Goal: Information Seeking & Learning: Learn about a topic

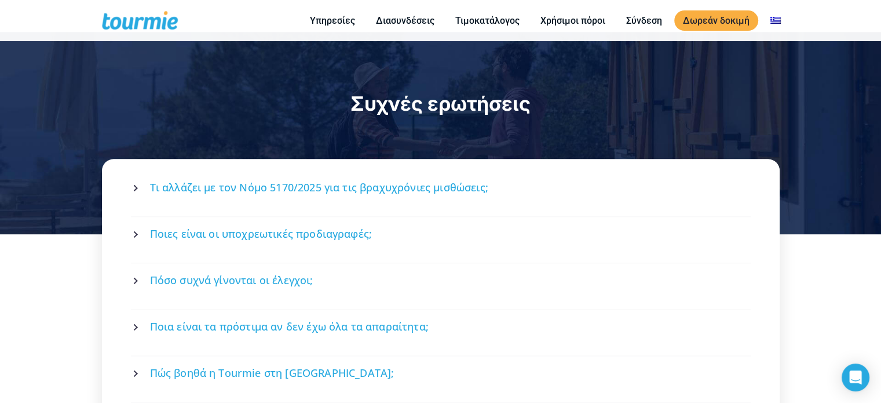
scroll to position [1481, 0]
click at [225, 227] on span "Ποιες είναι οι υποχρεωτικές προδιαγραφές;" at bounding box center [261, 234] width 222 height 14
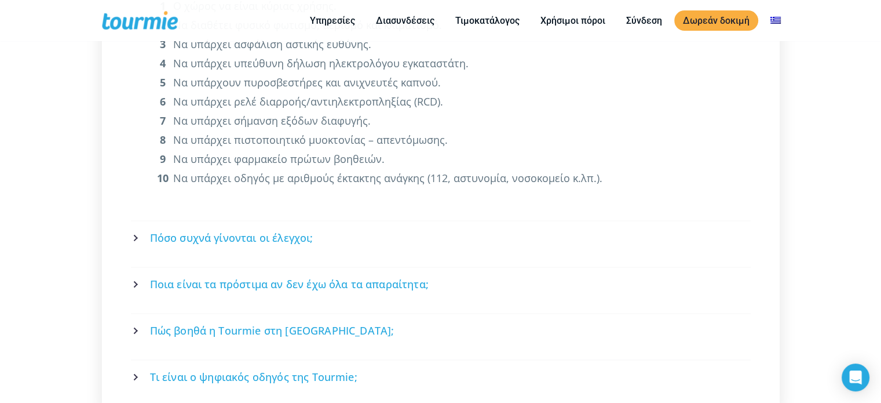
scroll to position [1798, 0]
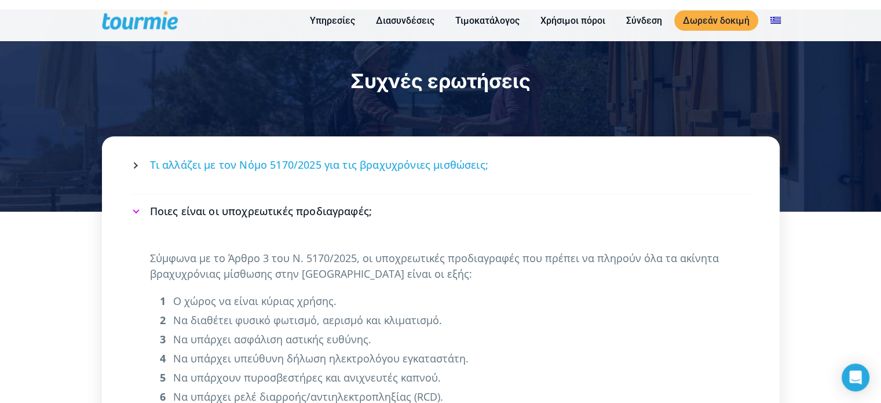
click at [243, 158] on span "Τι αλλάζει με τον Νόμο 5170/2025 για τις βραχυχρόνιες μισθώσεις;" at bounding box center [319, 165] width 338 height 14
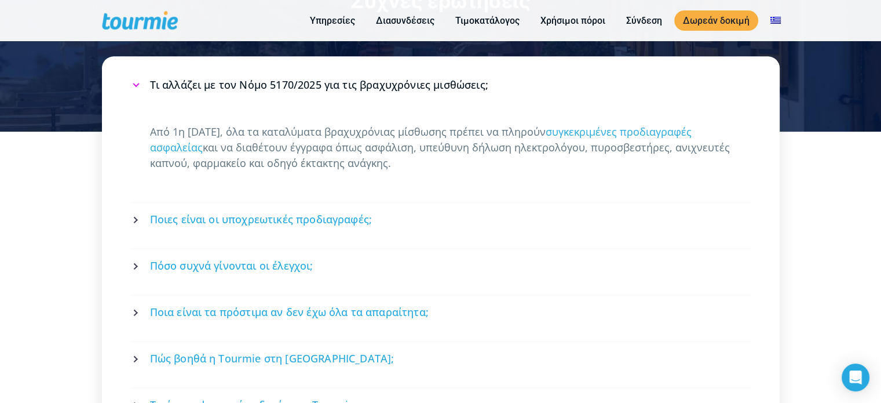
scroll to position [1579, 0]
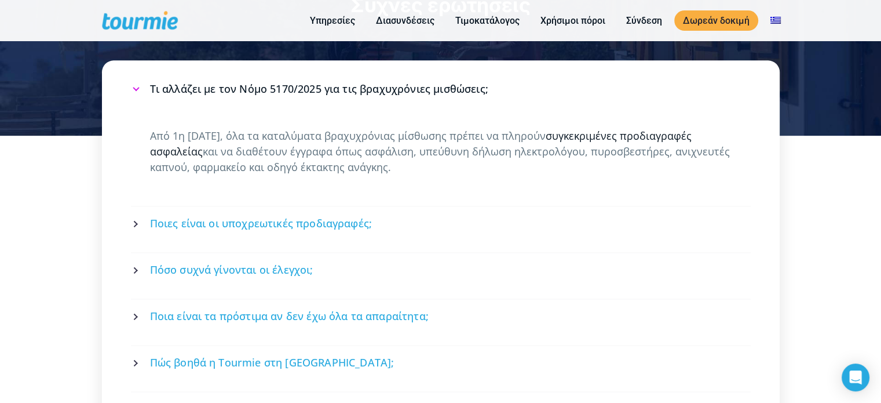
click at [244, 129] on link "συγκεκριμένες προδιαγραφές ασφαλείας" at bounding box center [421, 144] width 542 height 30
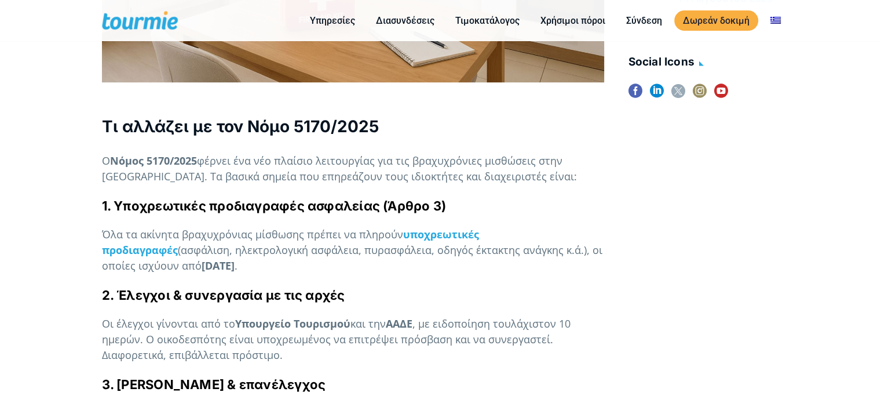
scroll to position [638, 0]
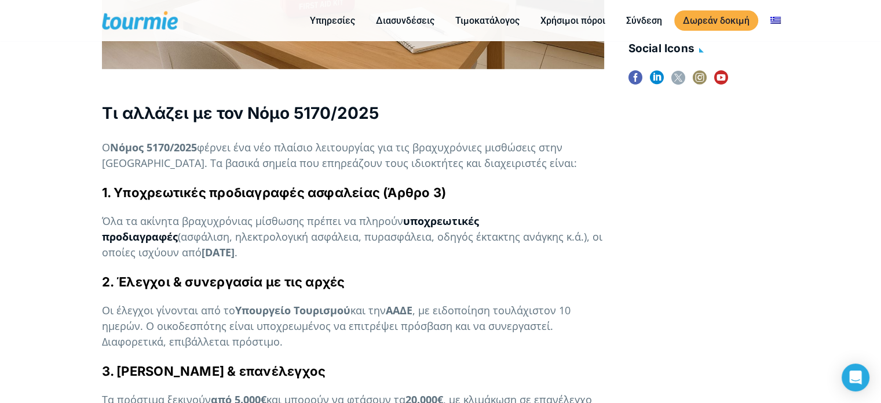
click at [469, 214] on strong "υποχρεωτικές προδιαγραφές" at bounding box center [290, 229] width 377 height 30
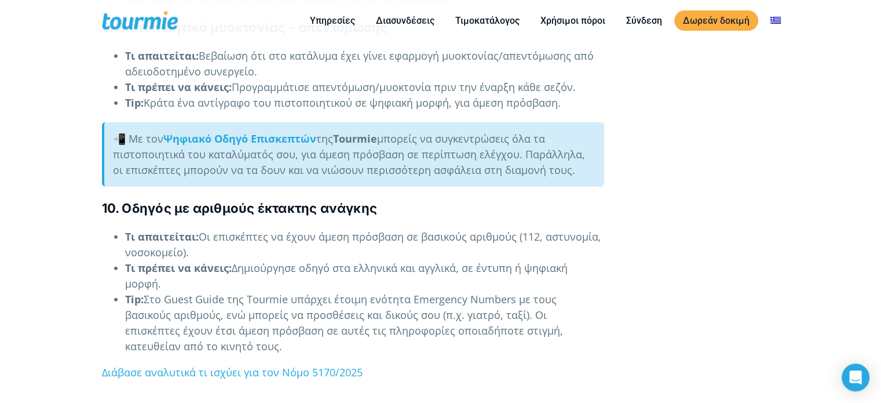
scroll to position [2769, 0]
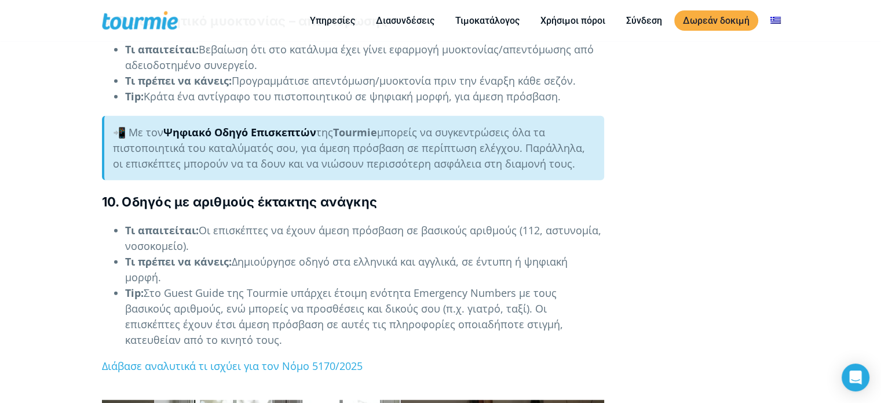
click at [256, 125] on strong "Ψηφιακό Οδηγό Επισκεπτών" at bounding box center [239, 132] width 153 height 14
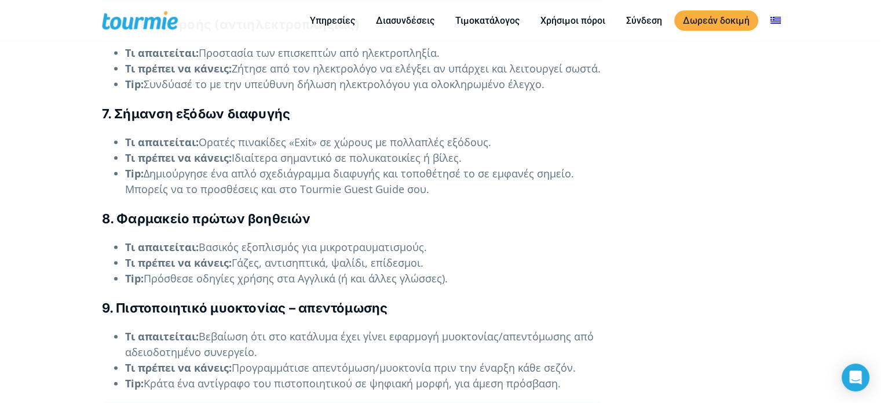
scroll to position [2476, 0]
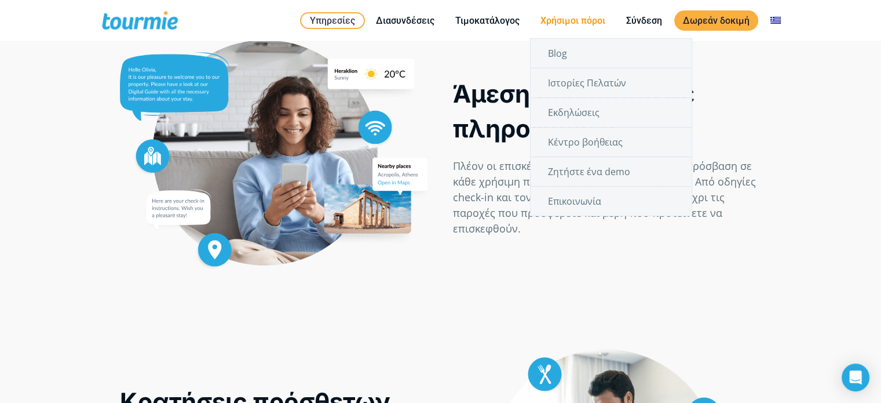
scroll to position [550, 0]
